Goal: Navigation & Orientation: Find specific page/section

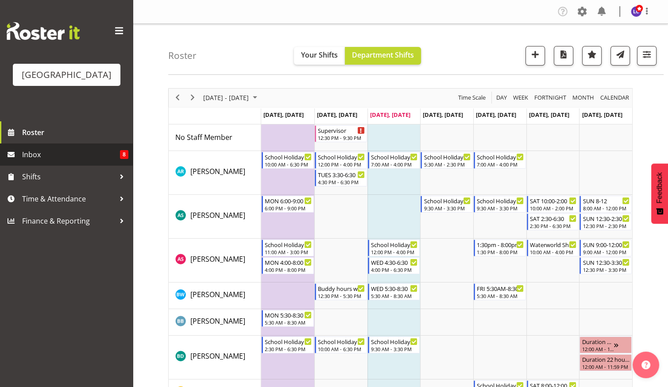
click at [71, 157] on span "Inbox" at bounding box center [71, 154] width 98 height 13
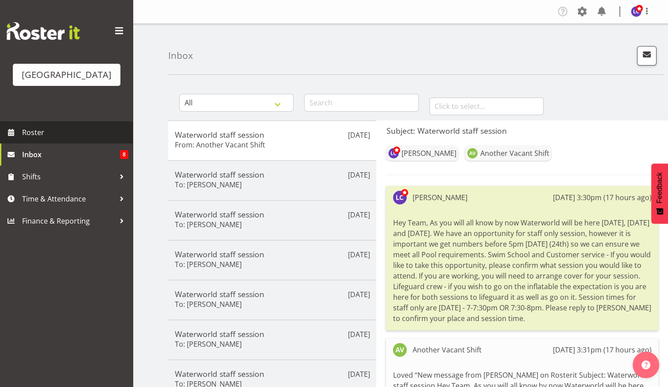
click at [65, 136] on span "Roster" at bounding box center [75, 132] width 106 height 13
